Goal: Task Accomplishment & Management: Complete application form

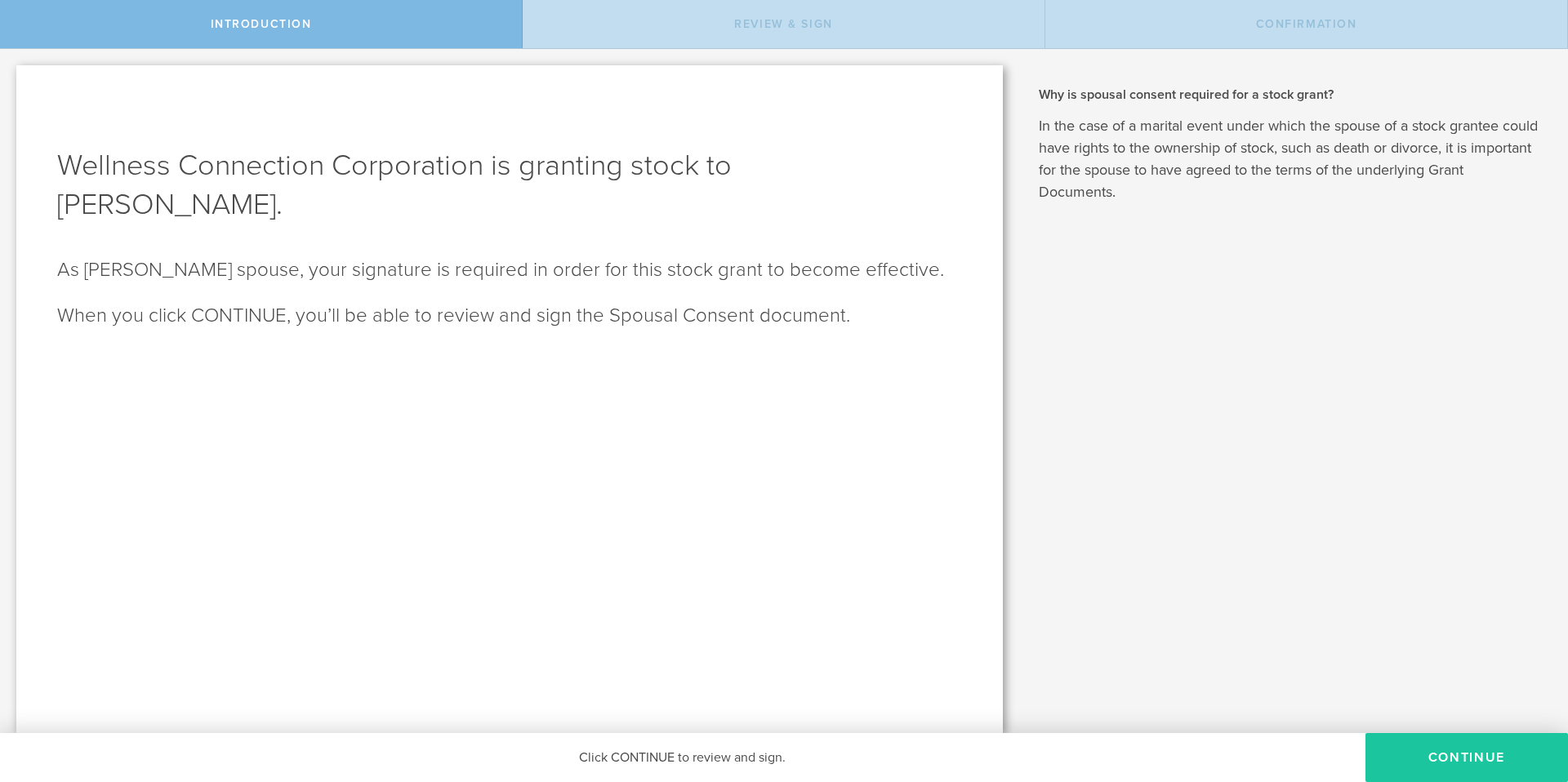
click at [1421, 760] on button "CONTINUE" at bounding box center [1467, 757] width 203 height 49
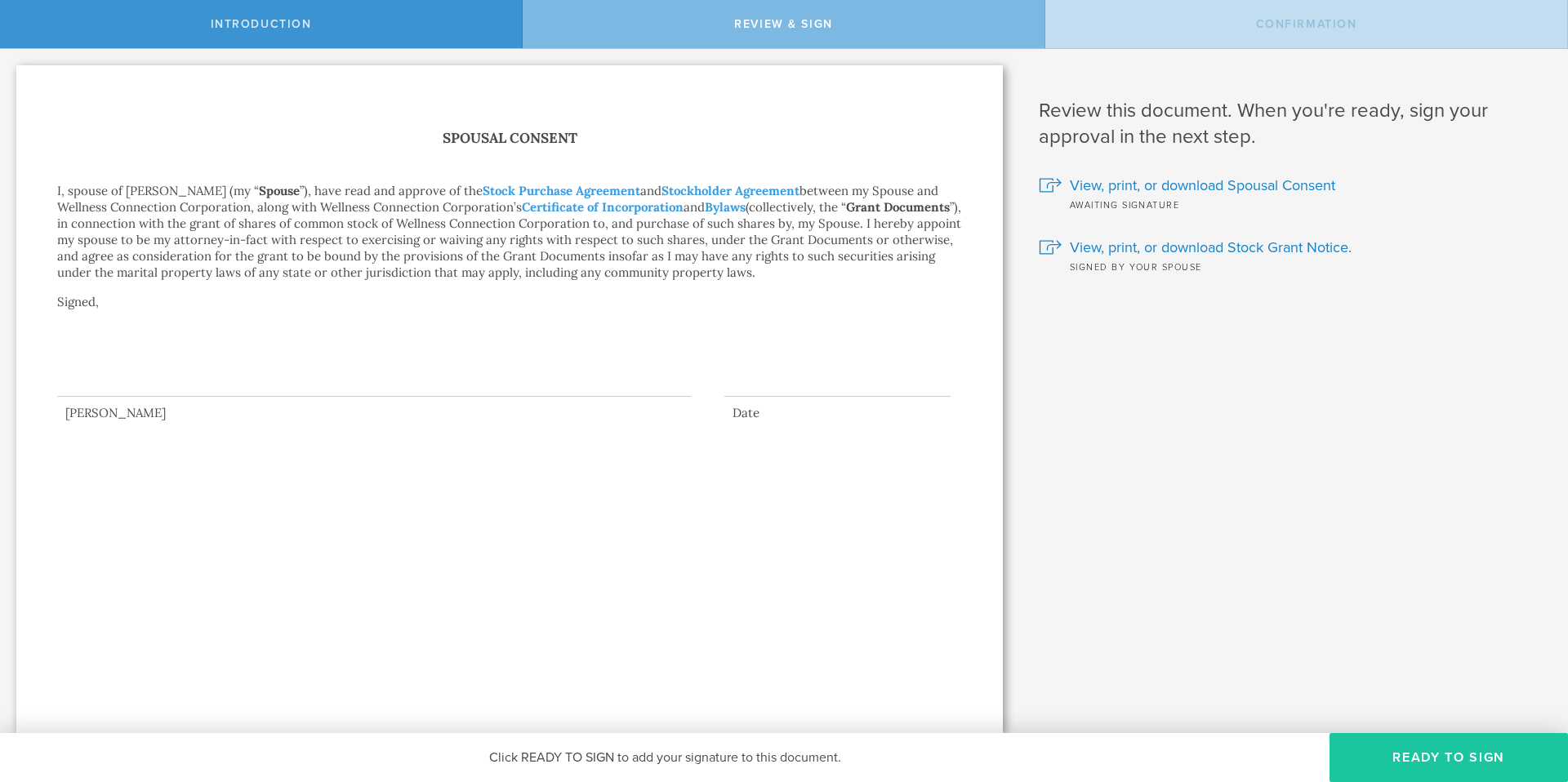
click at [1433, 753] on button "Ready to Sign" at bounding box center [1449, 757] width 238 height 49
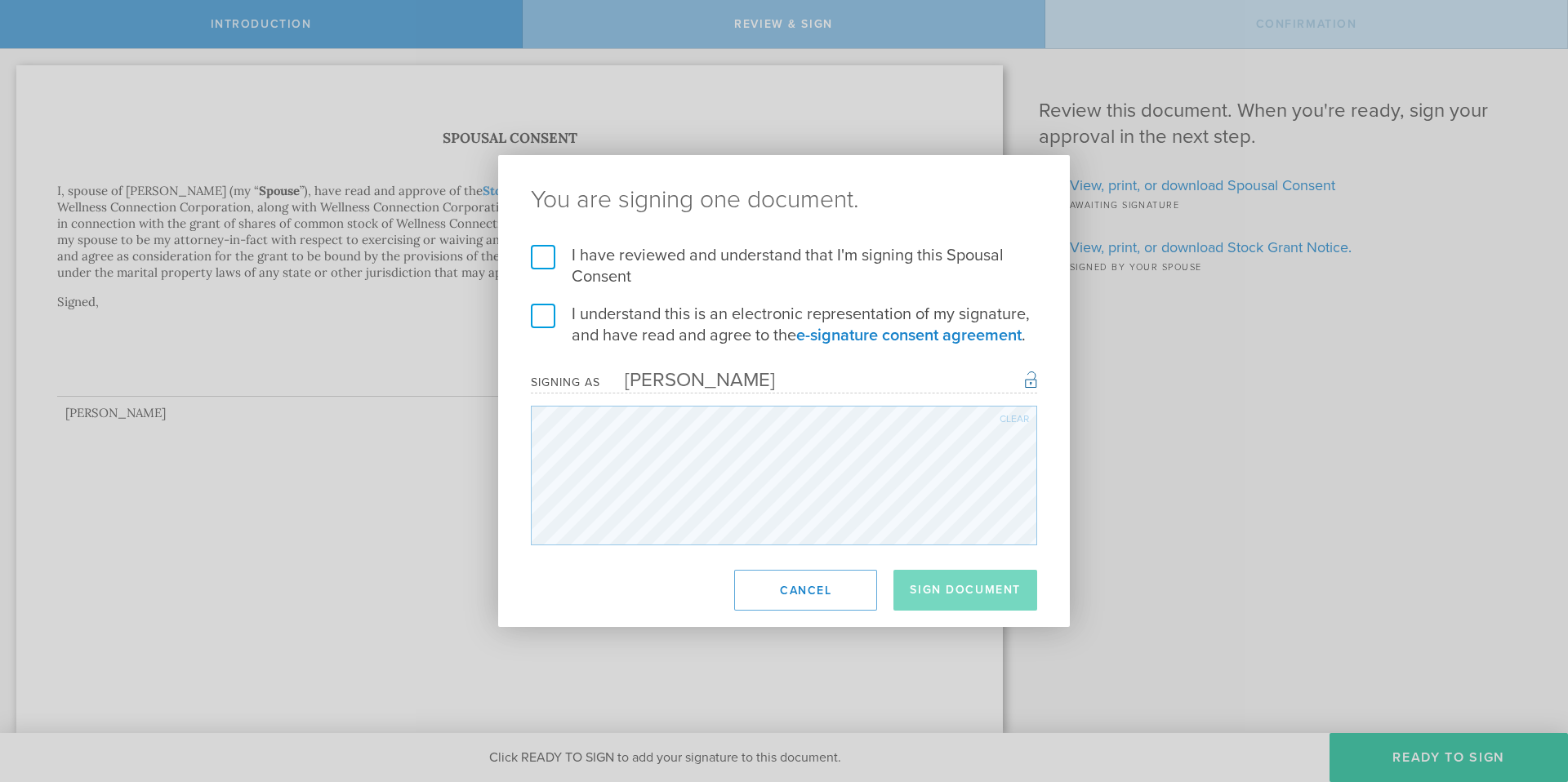
click at [546, 256] on label "I have reviewed and understand that I'm signing this Spousal Consent" at bounding box center [784, 266] width 507 height 42
click at [0, 0] on input "I have reviewed and understand that I'm signing this Spousal Consent" at bounding box center [0, 0] width 0 height 0
click at [536, 314] on label "I understand this is an electronic representation of my signature, and have rea…" at bounding box center [784, 324] width 507 height 42
click at [0, 0] on input "I understand this is an electronic representation of my signature, and have rea…" at bounding box center [0, 0] width 0 height 0
click at [966, 580] on button "Sign Document" at bounding box center [965, 590] width 144 height 41
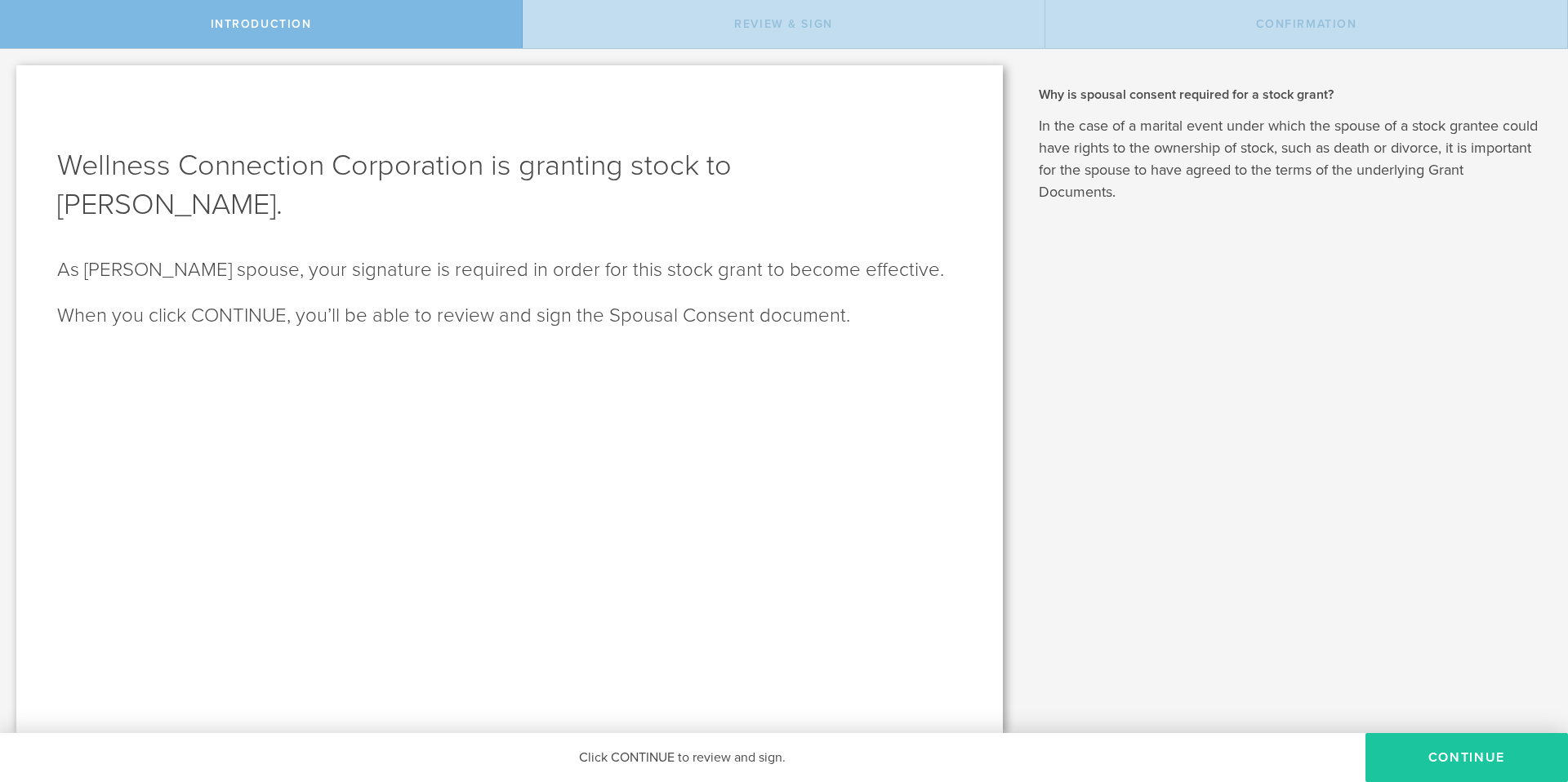
click at [1476, 760] on button "CONTINUE" at bounding box center [1467, 757] width 203 height 49
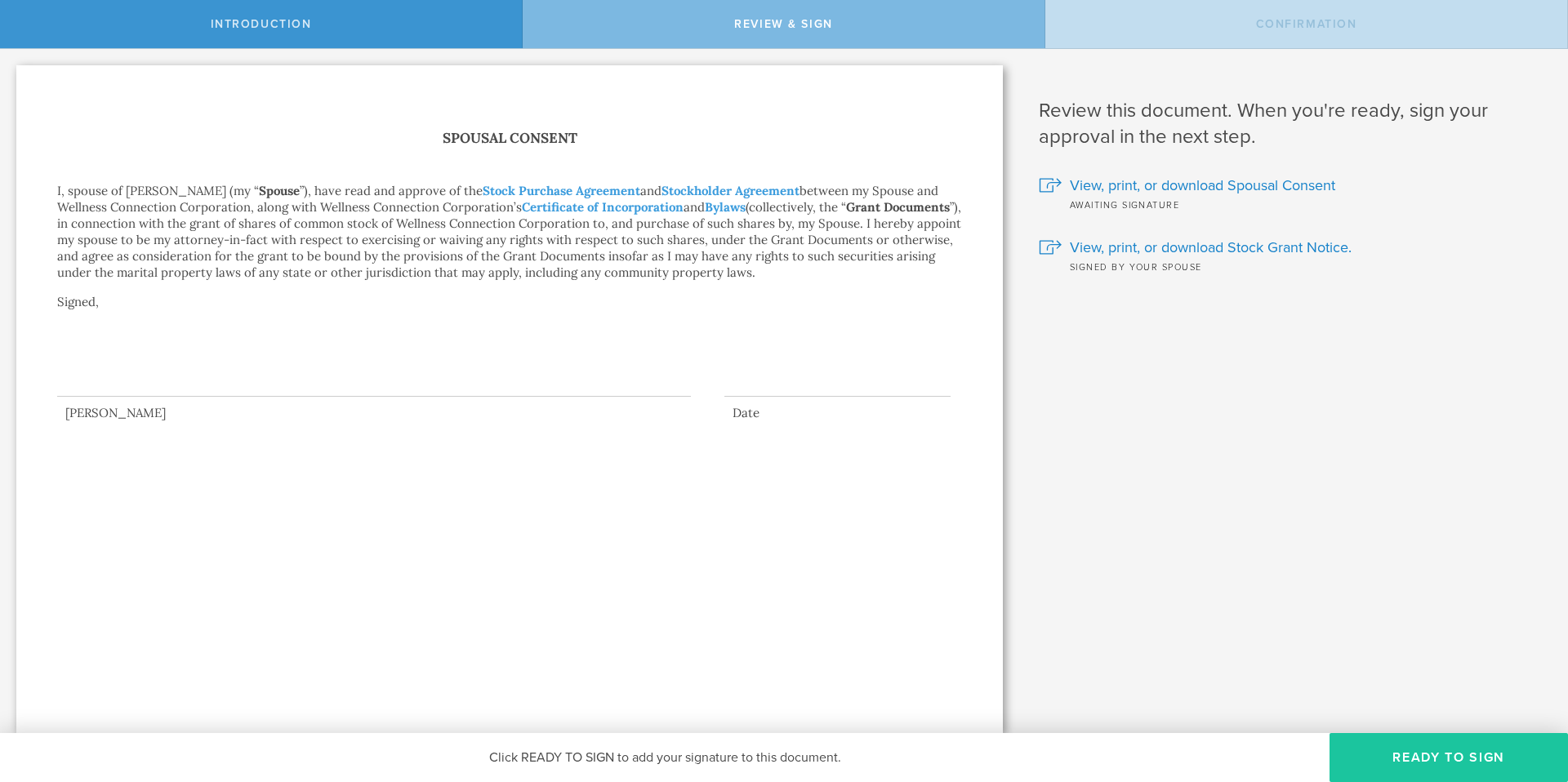
click at [1447, 769] on button "Ready to Sign" at bounding box center [1449, 757] width 238 height 49
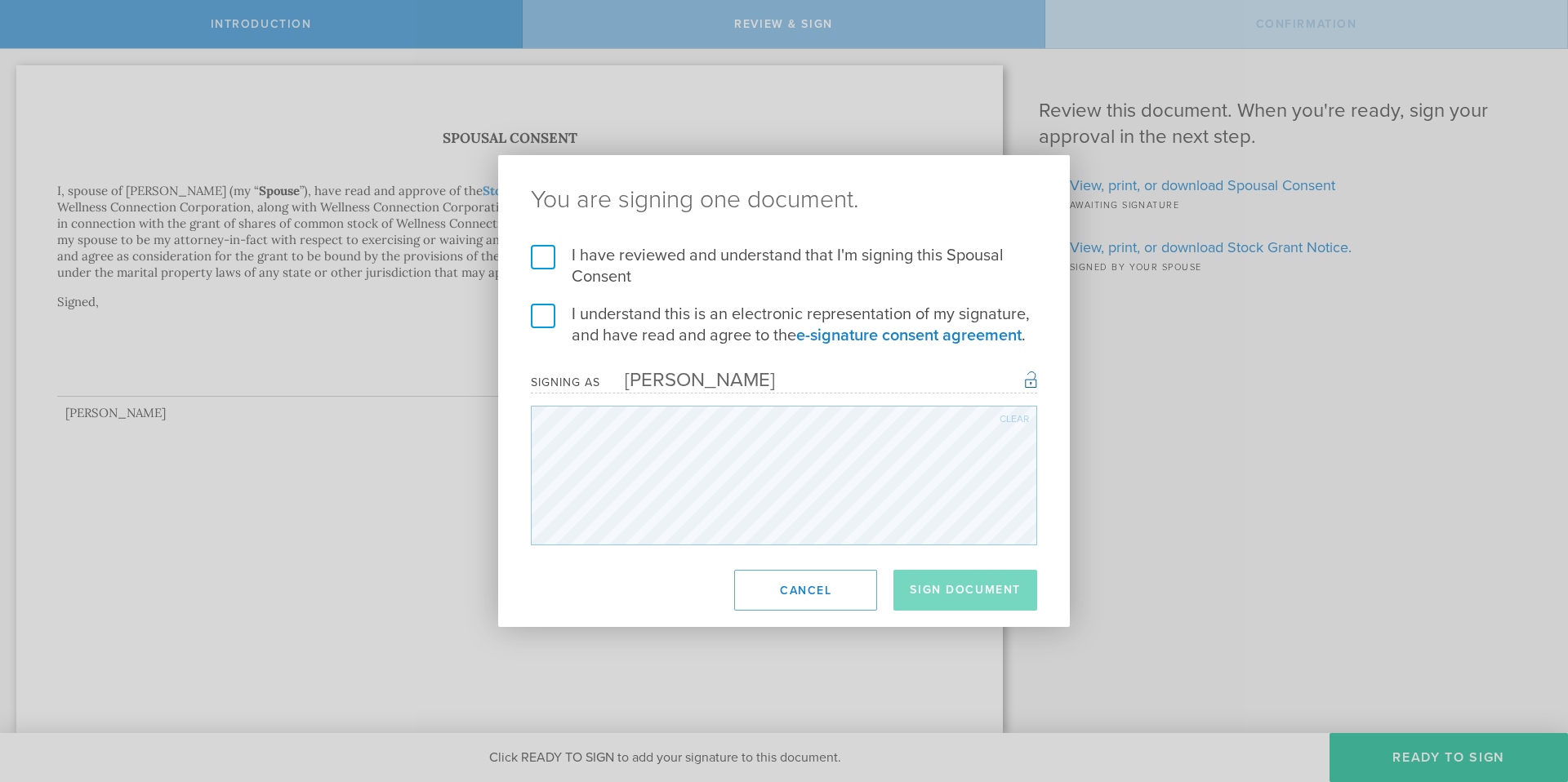
click at [541, 252] on label "I have reviewed and understand that I'm signing this Spousal Consent" at bounding box center [784, 266] width 507 height 42
click at [0, 0] on input "I have reviewed and understand that I'm signing this Spousal Consent" at bounding box center [0, 0] width 0 height 0
click at [538, 324] on label "I understand this is an electronic representation of my signature, and have rea…" at bounding box center [784, 324] width 507 height 42
click at [0, 0] on input "I understand this is an electronic representation of my signature, and have rea…" at bounding box center [0, 0] width 0 height 0
click at [959, 587] on button "Sign Document" at bounding box center [965, 590] width 144 height 41
